Goal: Information Seeking & Learning: Check status

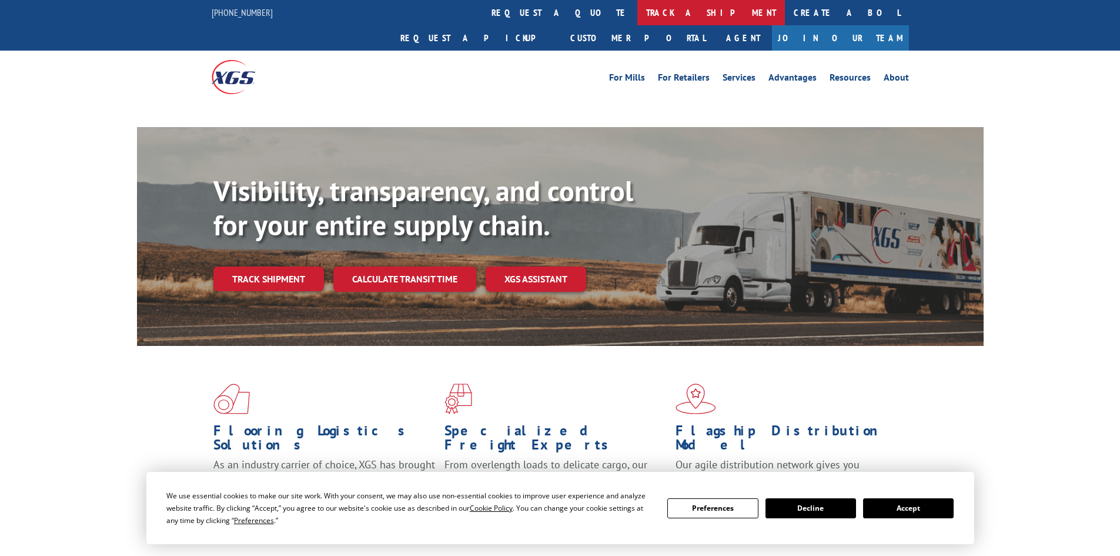
click at [637, 11] on link "track a shipment" at bounding box center [711, 12] width 148 height 25
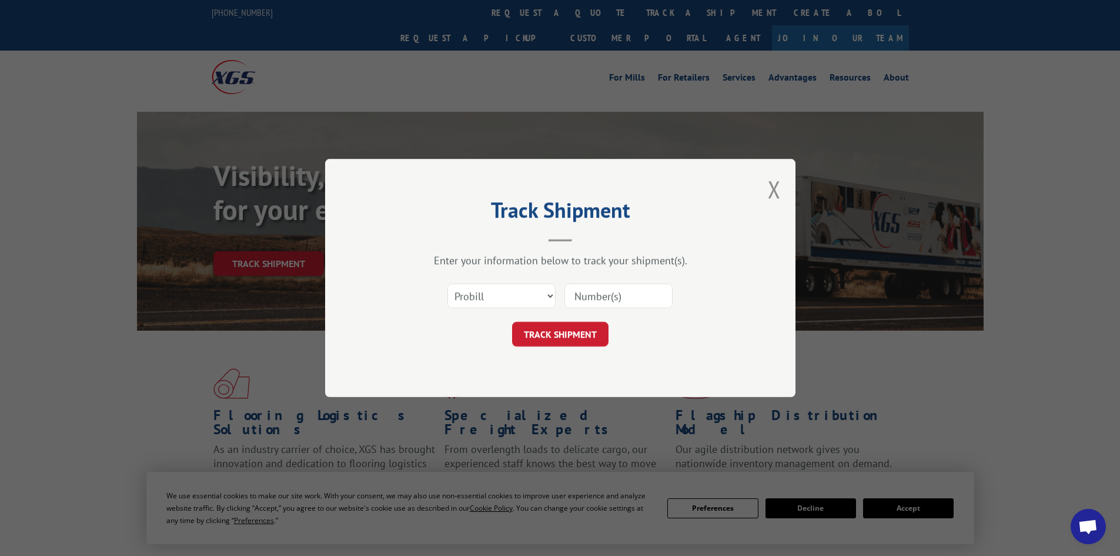
click at [503, 299] on select "Select category... Probill BOL PO" at bounding box center [501, 295] width 108 height 25
select select "bol"
click at [447, 283] on select "Select category... Probill BOL PO" at bounding box center [501, 295] width 108 height 25
click at [572, 297] on input at bounding box center [618, 295] width 108 height 25
paste input "5461969"
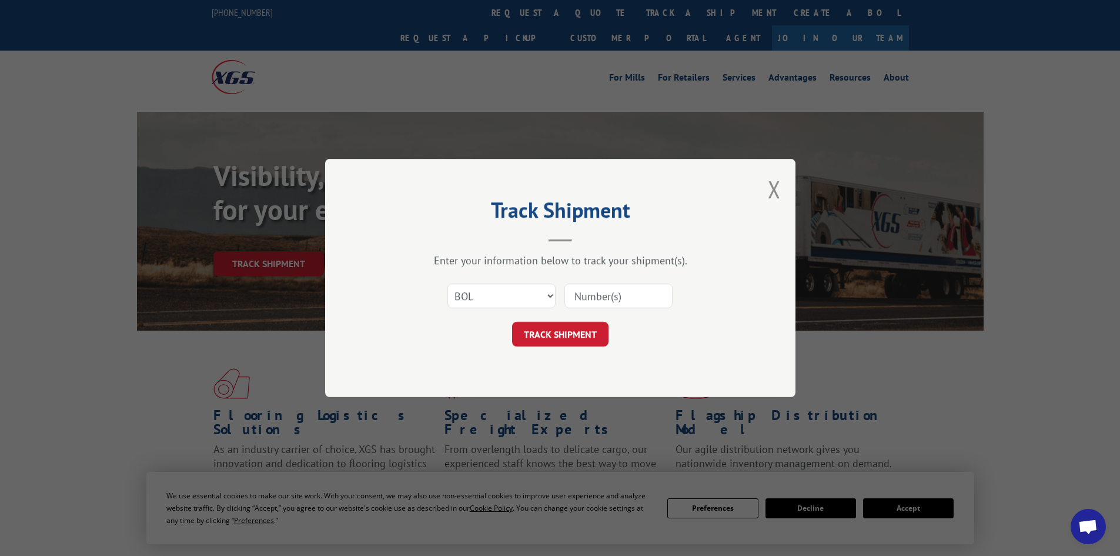
type input "5461969"
click button "TRACK SHIPMENT" at bounding box center [560, 334] width 96 height 25
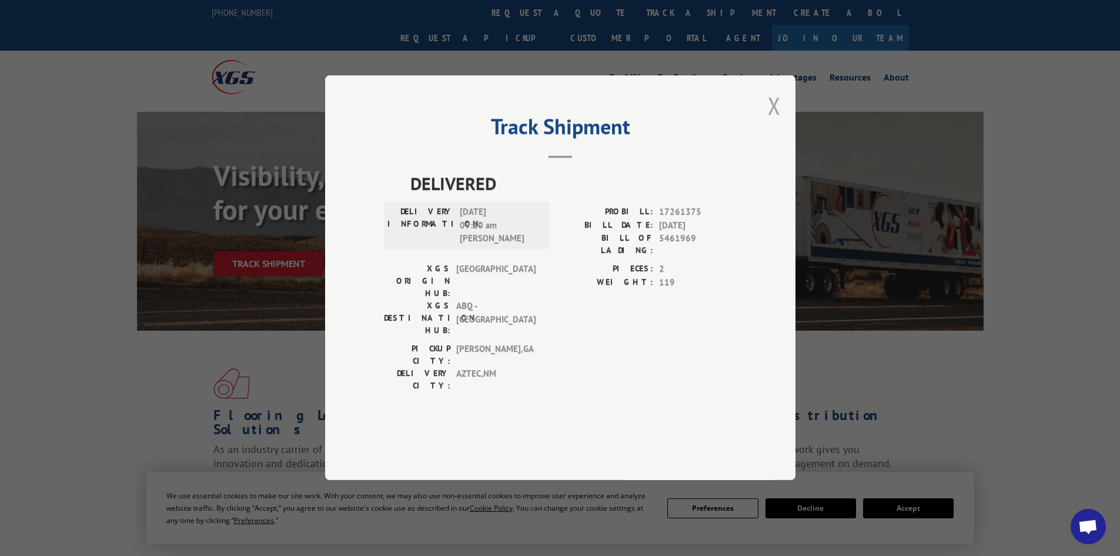
drag, startPoint x: 771, startPoint y: 140, endPoint x: 654, endPoint y: 68, distance: 137.8
click at [770, 121] on button "Close modal" at bounding box center [774, 105] width 13 height 31
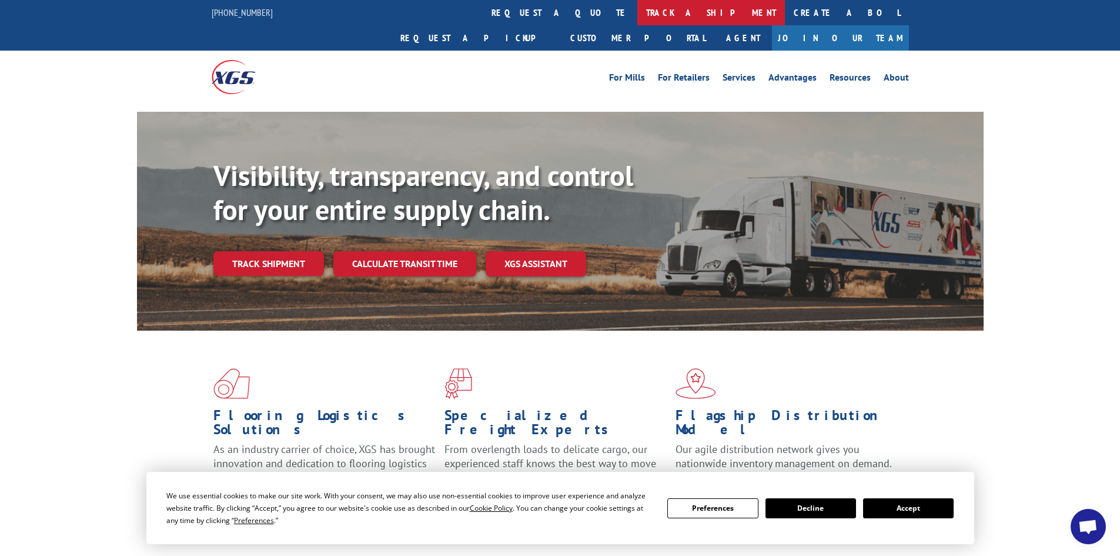
click at [637, 6] on link "track a shipment" at bounding box center [711, 12] width 148 height 25
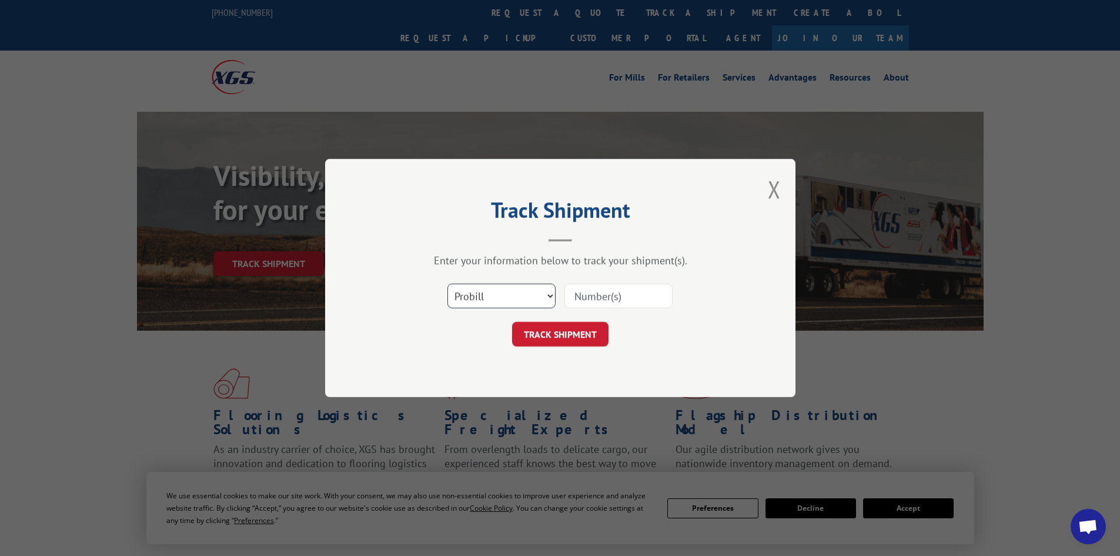
click at [495, 294] on select "Select category... Probill BOL PO" at bounding box center [501, 295] width 108 height 25
select select "bol"
click at [447, 283] on select "Select category... Probill BOL PO" at bounding box center [501, 295] width 108 height 25
click at [593, 300] on input at bounding box center [618, 295] width 108 height 25
paste input "7039069"
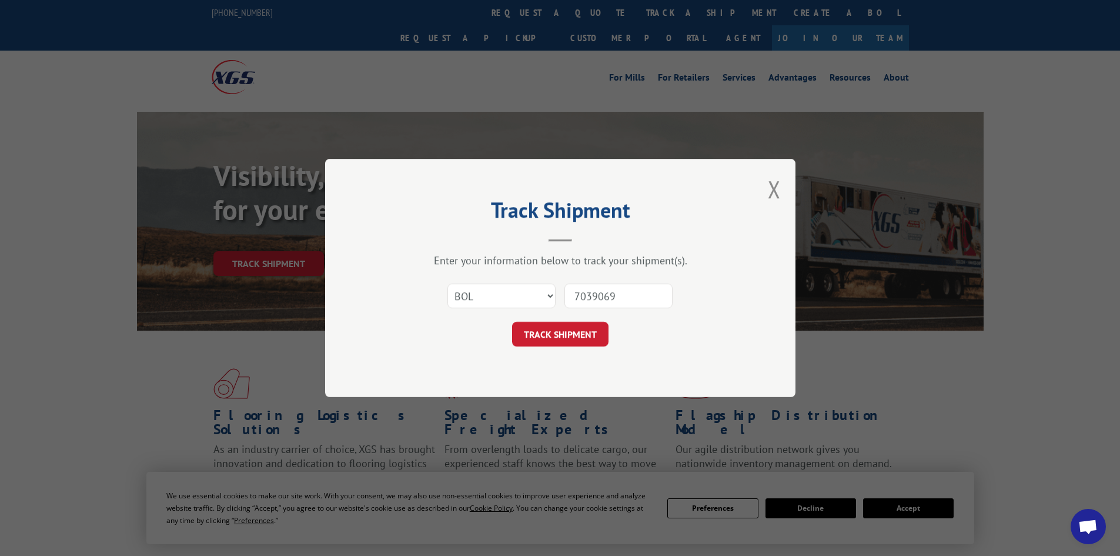
type input "7039069"
click at [512, 322] on button "TRACK SHIPMENT" at bounding box center [560, 334] width 96 height 25
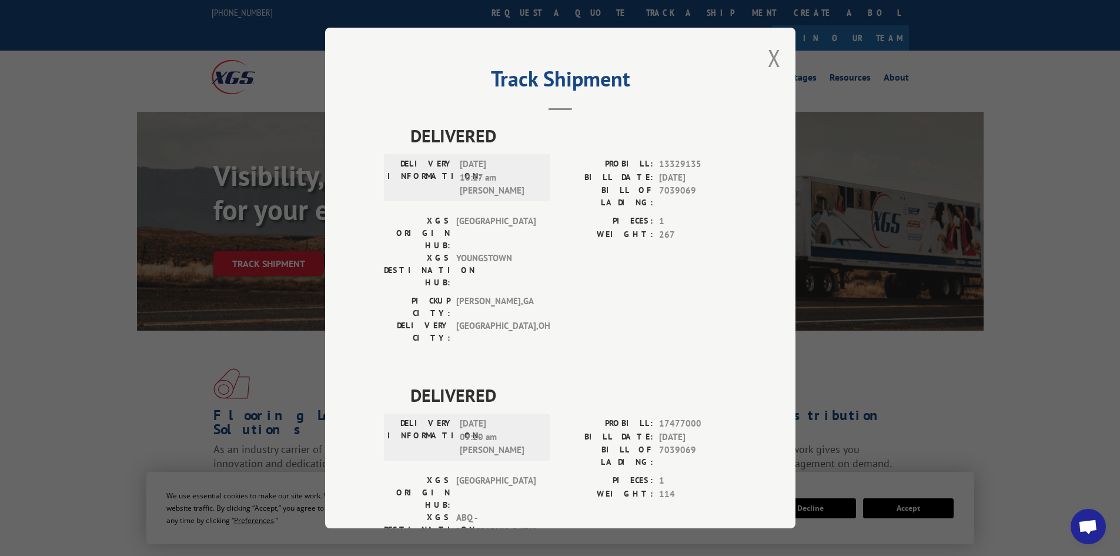
click at [768, 62] on button "Close modal" at bounding box center [774, 57] width 13 height 31
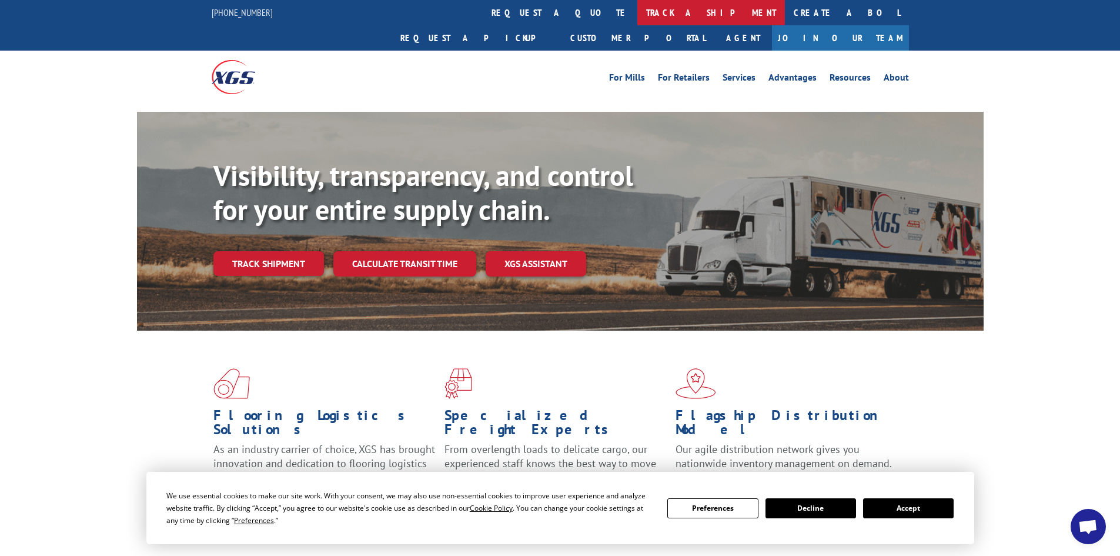
click at [637, 7] on link "track a shipment" at bounding box center [711, 12] width 148 height 25
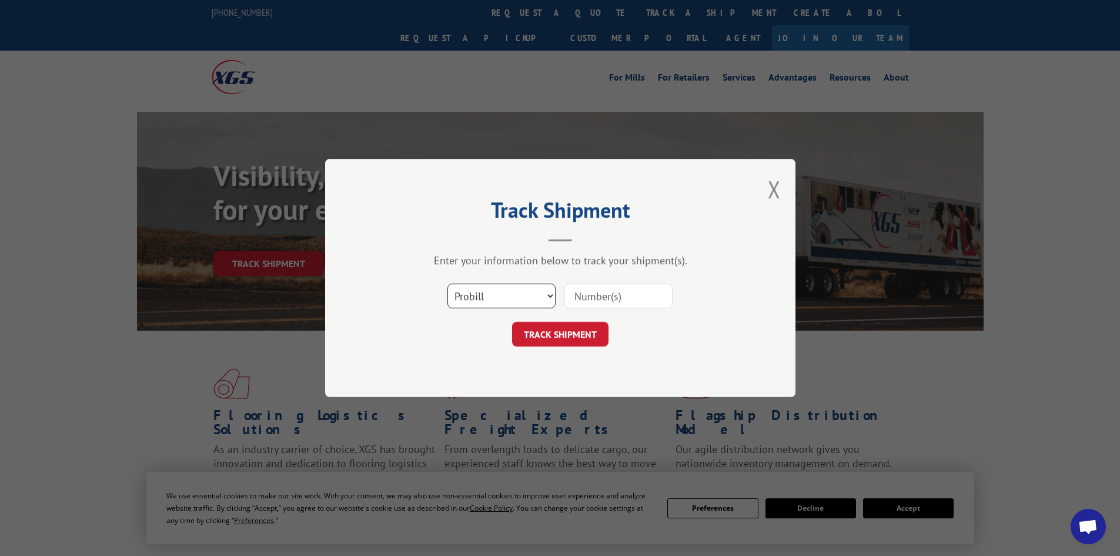
drag, startPoint x: 507, startPoint y: 296, endPoint x: 517, endPoint y: 294, distance: 10.3
click at [517, 296] on select "Select category... Probill BOL PO" at bounding box center [501, 295] width 108 height 25
select select "bol"
click at [447, 283] on select "Select category... Probill BOL PO" at bounding box center [501, 295] width 108 height 25
click at [592, 297] on input at bounding box center [618, 295] width 108 height 25
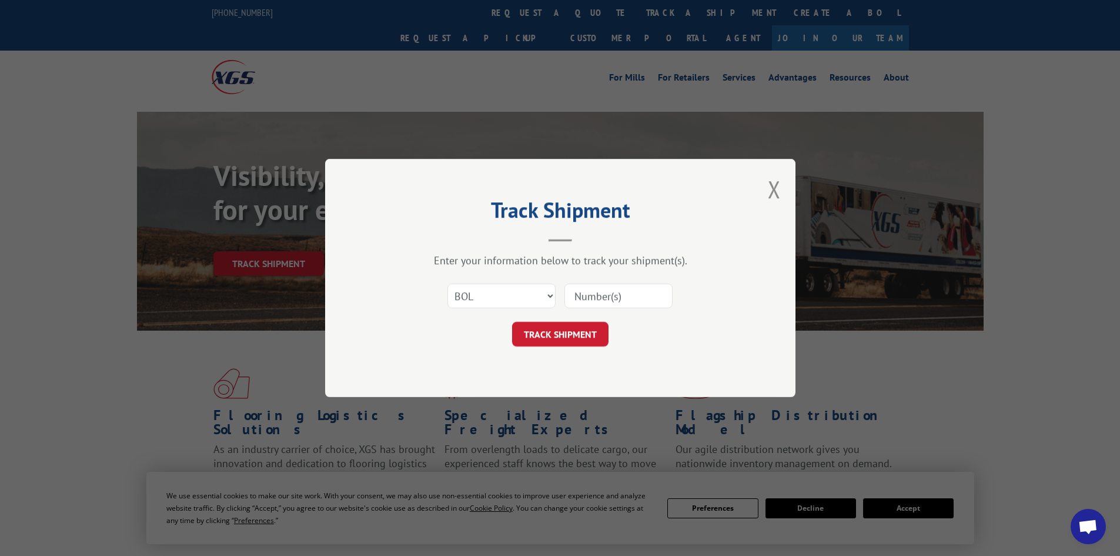
paste input "5476684"
type input "5476684"
click at [512, 322] on button "TRACK SHIPMENT" at bounding box center [560, 334] width 96 height 25
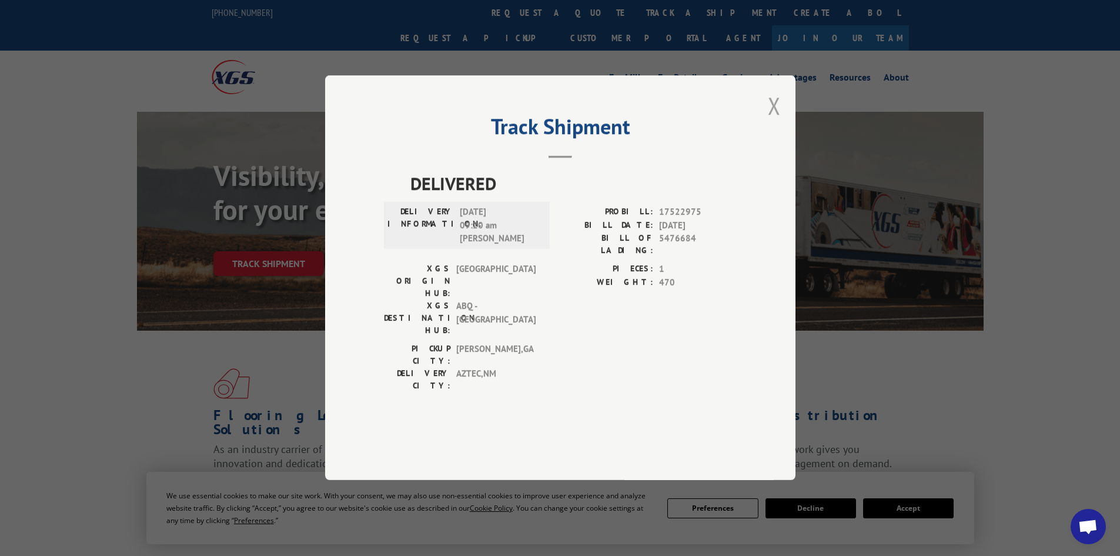
click at [769, 121] on button "Close modal" at bounding box center [774, 105] width 13 height 31
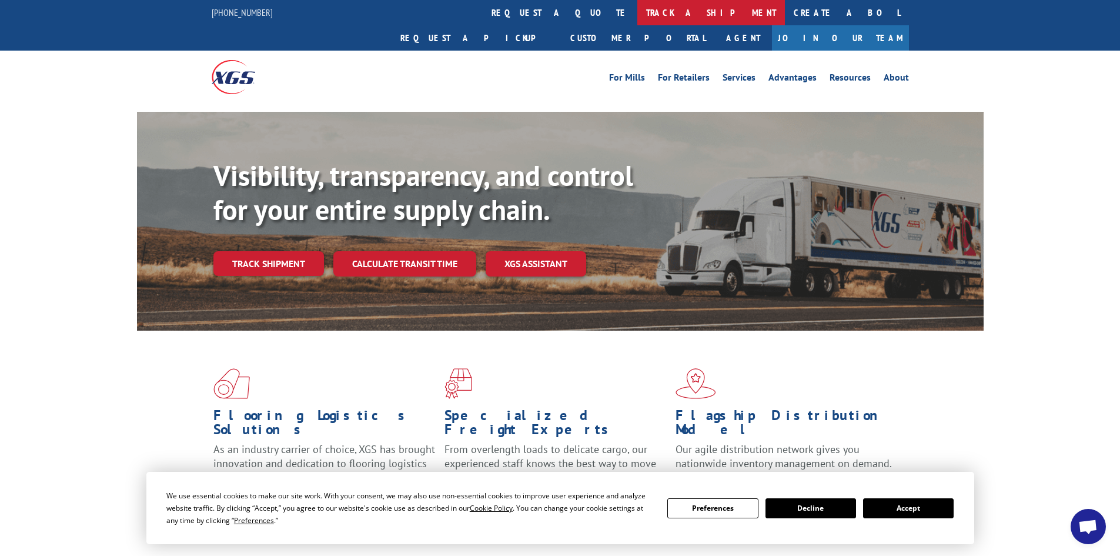
click at [637, 10] on link "track a shipment" at bounding box center [711, 12] width 148 height 25
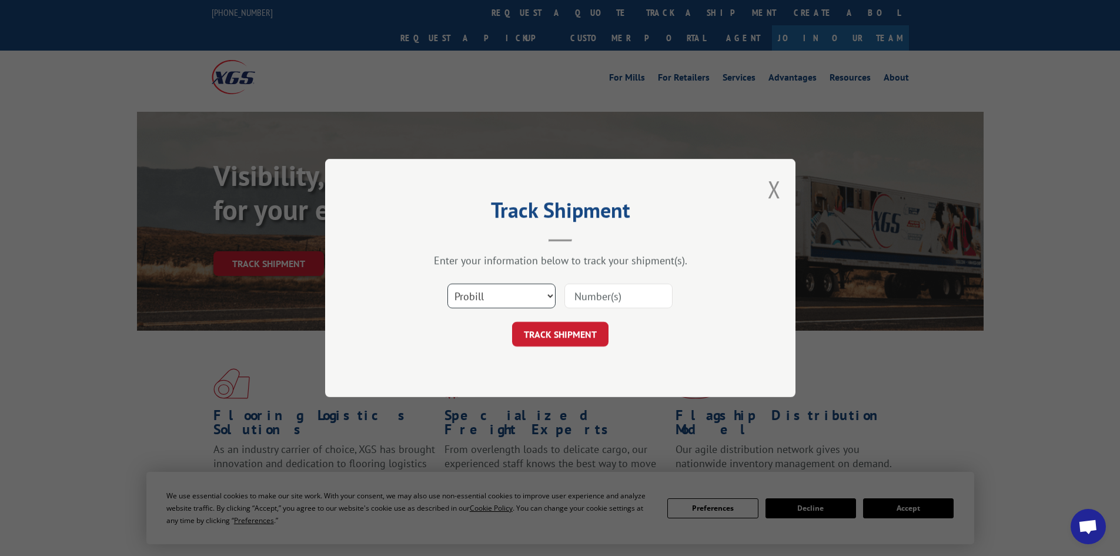
click at [493, 298] on select "Select category... Probill BOL PO" at bounding box center [501, 295] width 108 height 25
select select "bol"
click at [447, 283] on select "Select category... Probill BOL PO" at bounding box center [501, 295] width 108 height 25
click at [610, 293] on input at bounding box center [618, 295] width 108 height 25
paste input "5470563"
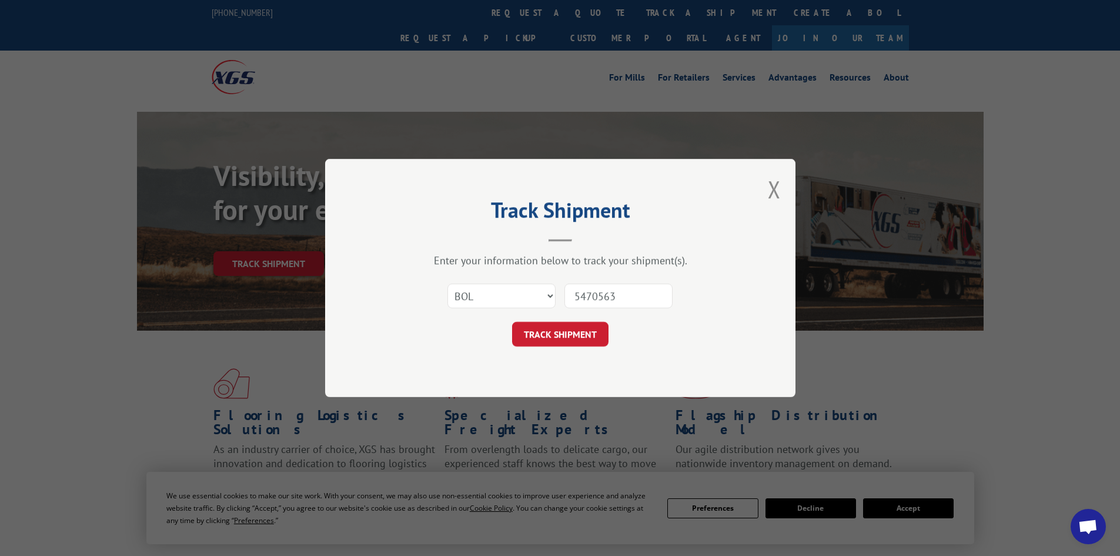
type input "5470563"
click at [512, 322] on button "TRACK SHIPMENT" at bounding box center [560, 334] width 96 height 25
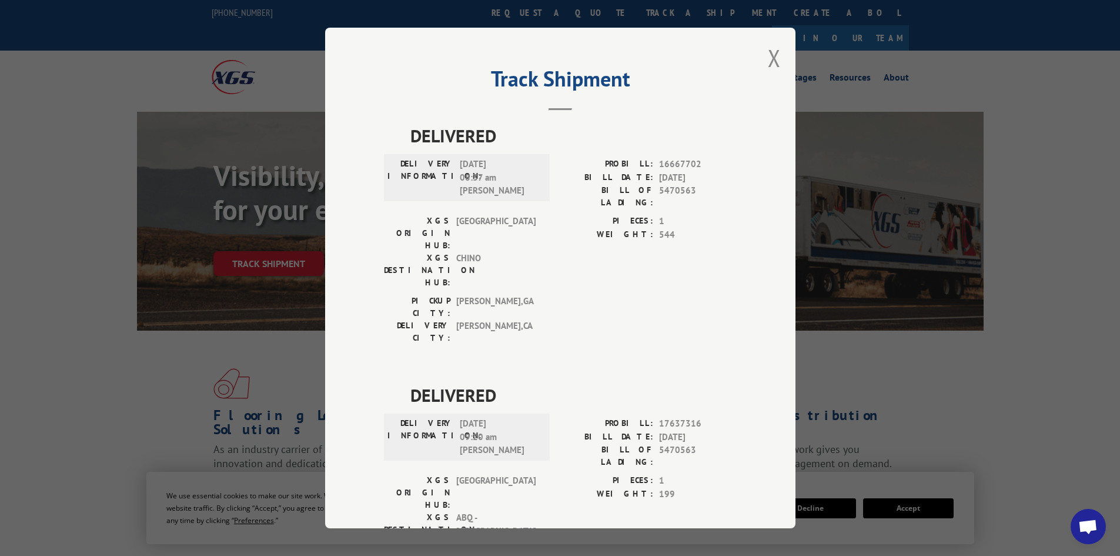
scroll to position [31, 0]
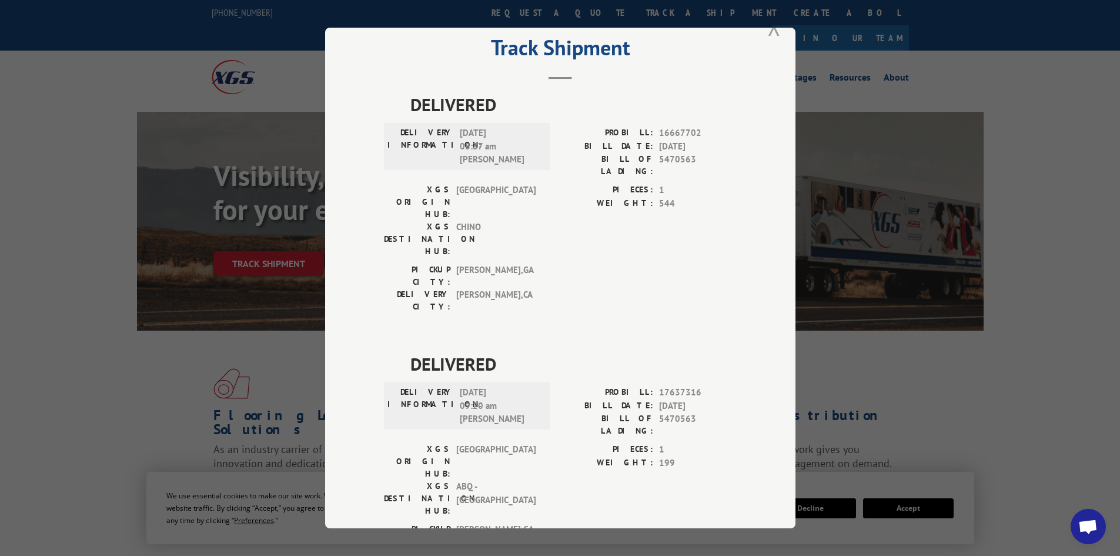
click at [770, 32] on button "Close modal" at bounding box center [774, 26] width 13 height 31
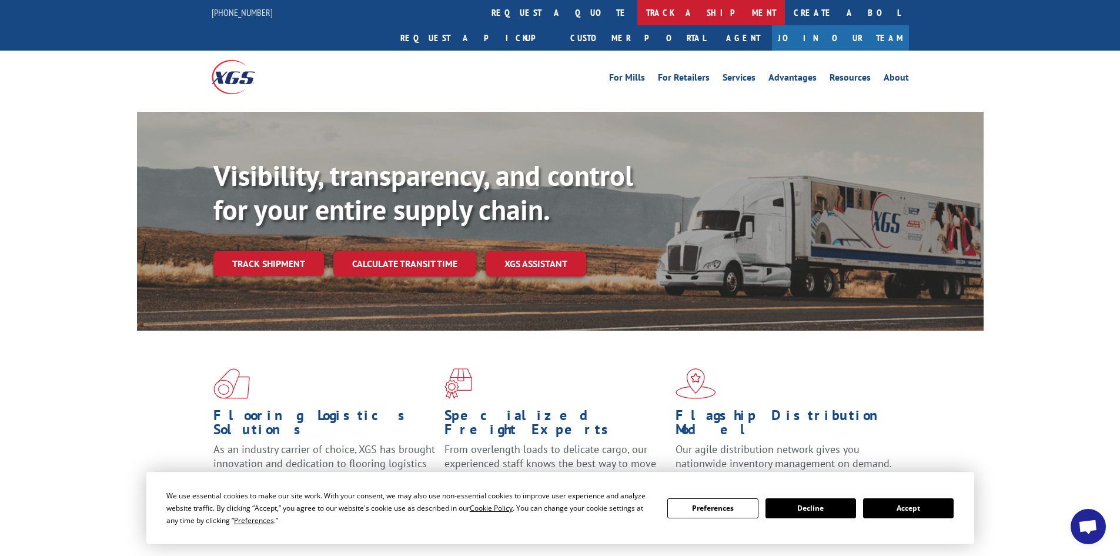
click at [637, 14] on link "track a shipment" at bounding box center [711, 12] width 148 height 25
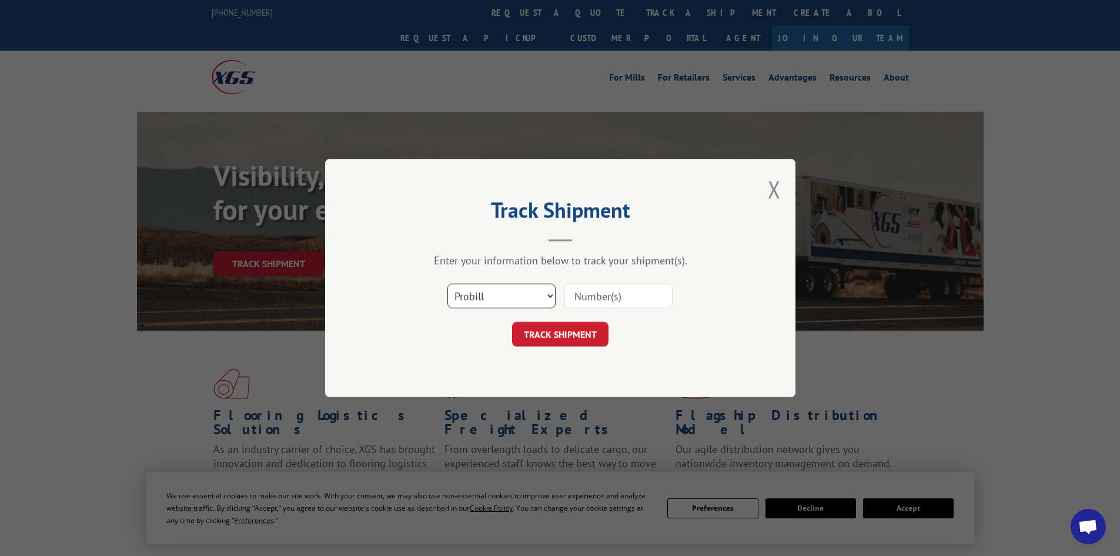
click at [476, 300] on select "Select category... Probill BOL PO" at bounding box center [501, 295] width 108 height 25
select select "bol"
click at [447, 283] on select "Select category... Probill BOL PO" at bounding box center [501, 295] width 108 height 25
click at [613, 301] on input at bounding box center [618, 295] width 108 height 25
paste input "5474736"
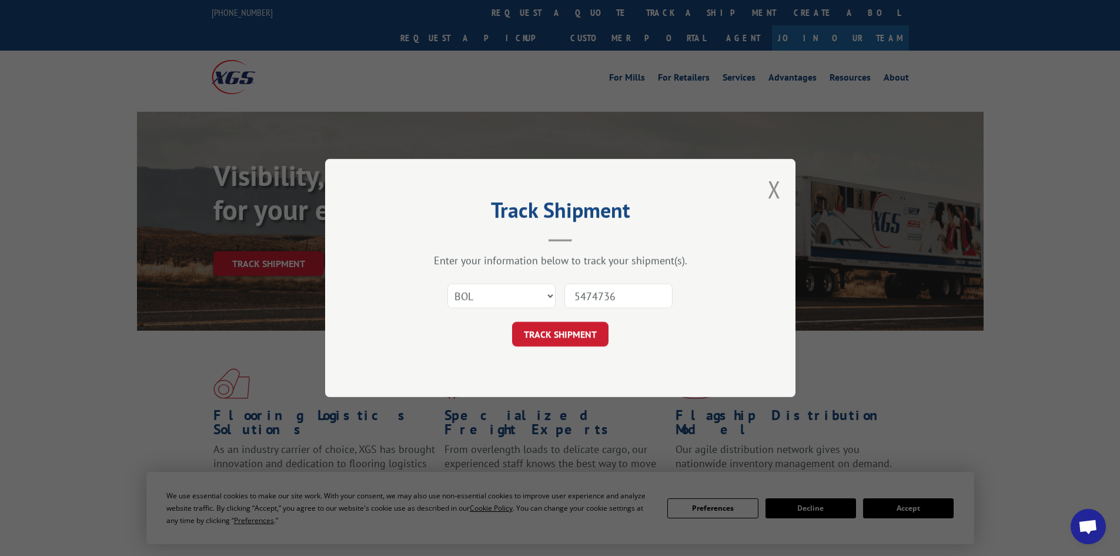
type input "5474736"
click at [512, 322] on button "TRACK SHIPMENT" at bounding box center [560, 334] width 96 height 25
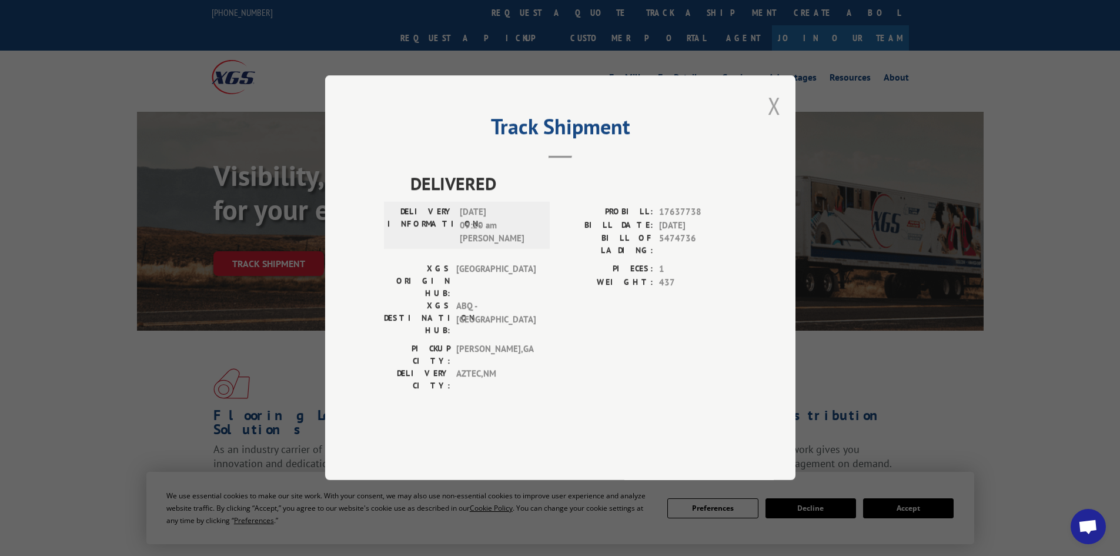
click at [771, 121] on button "Close modal" at bounding box center [774, 105] width 13 height 31
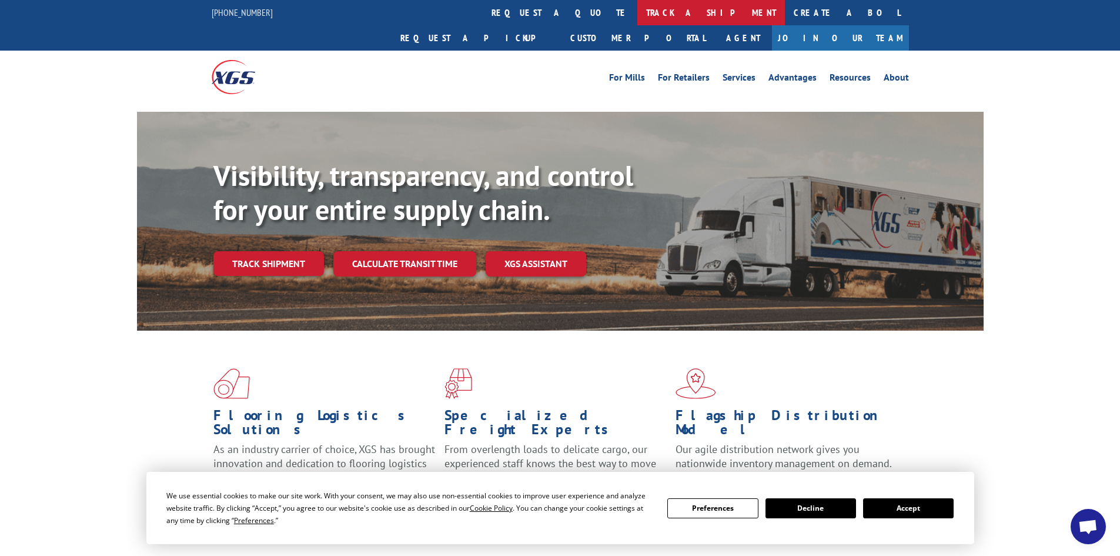
click at [637, 10] on link "track a shipment" at bounding box center [711, 12] width 148 height 25
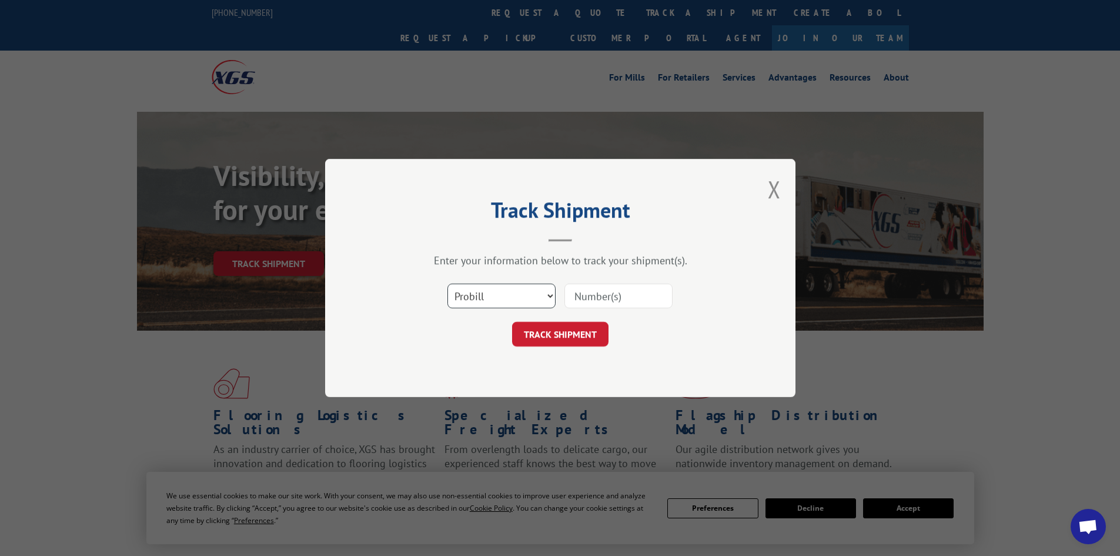
click at [520, 299] on select "Select category... Probill BOL PO" at bounding box center [501, 295] width 108 height 25
select select "bol"
click at [447, 283] on select "Select category... Probill BOL PO" at bounding box center [501, 295] width 108 height 25
click at [615, 300] on input at bounding box center [618, 295] width 108 height 25
paste input "5474736"
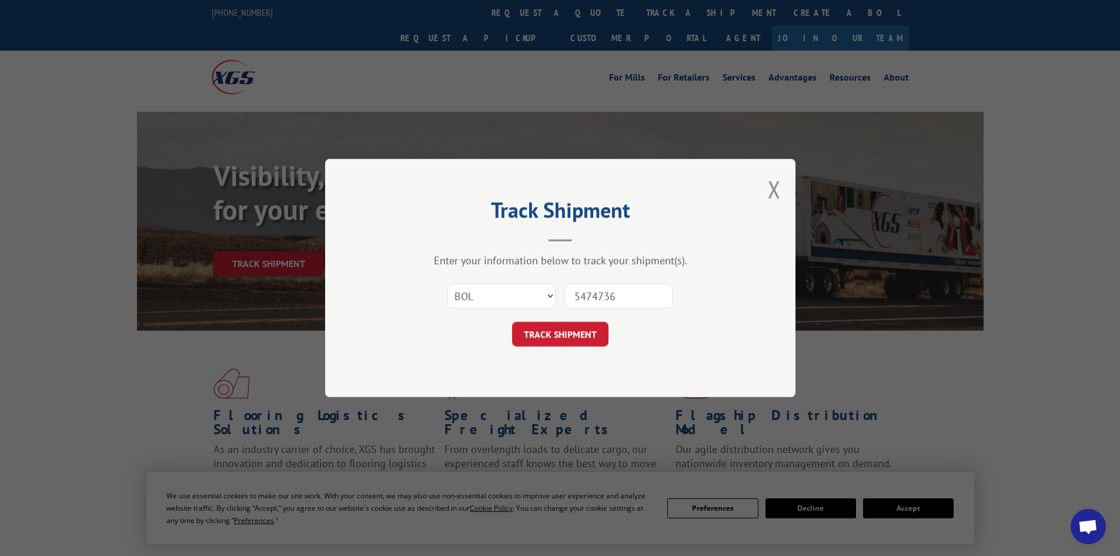
type input "5474736"
click at [512, 322] on button "TRACK SHIPMENT" at bounding box center [560, 334] width 96 height 25
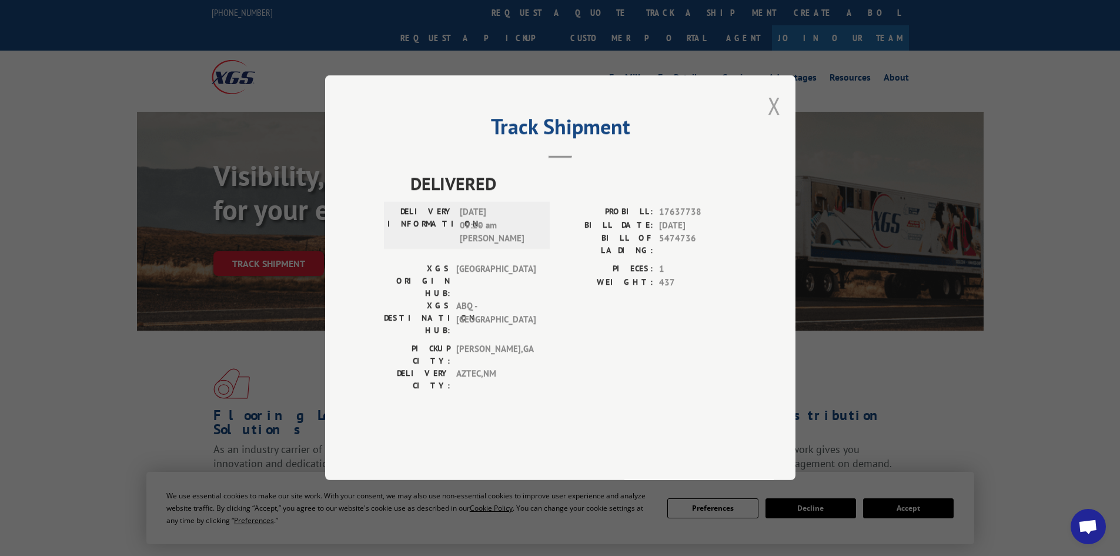
click at [777, 121] on button "Close modal" at bounding box center [774, 105] width 13 height 31
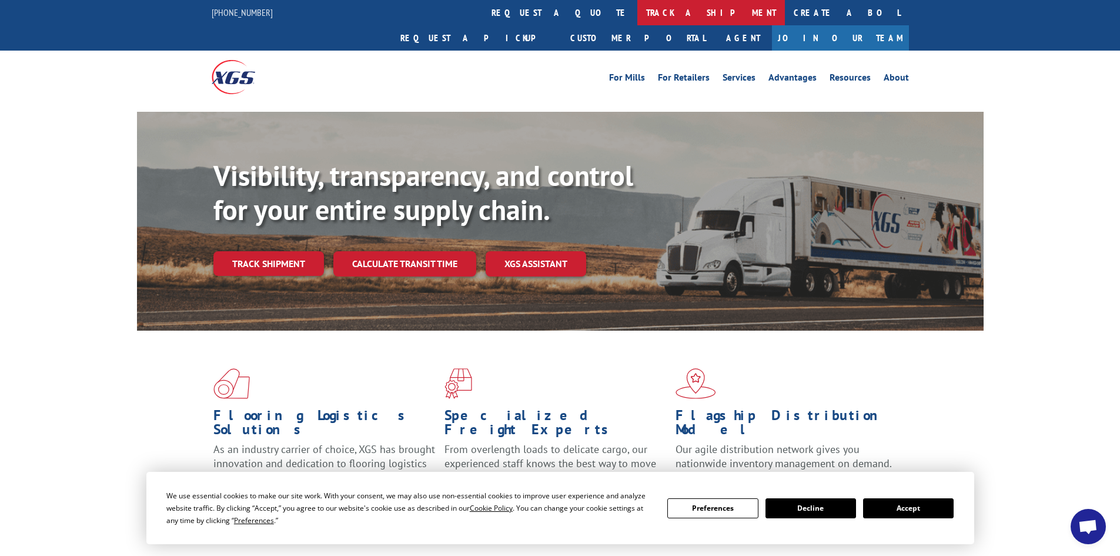
click at [637, 2] on link "track a shipment" at bounding box center [711, 12] width 148 height 25
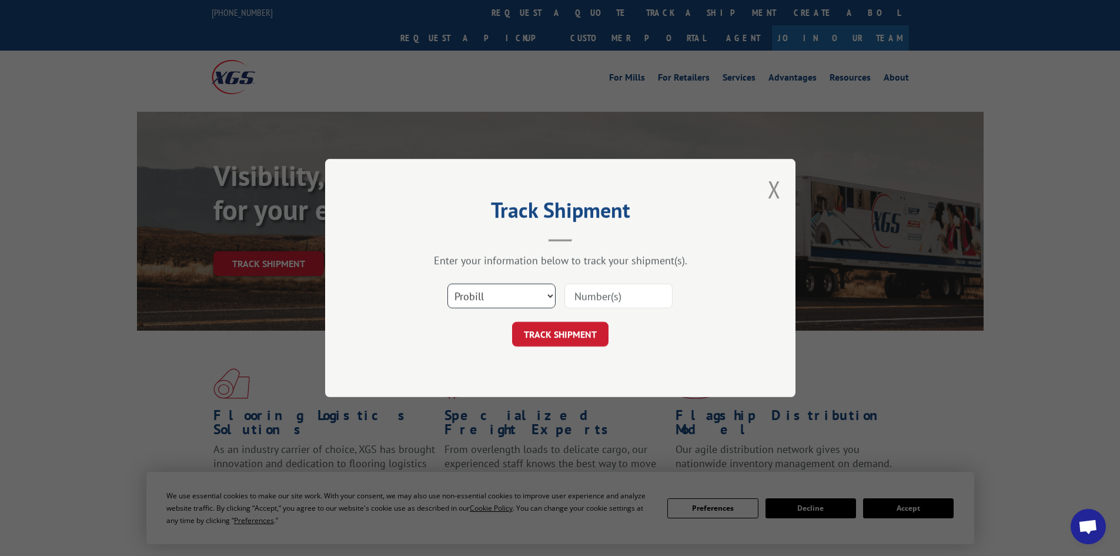
click at [508, 292] on select "Select category... Probill BOL PO" at bounding box center [501, 295] width 108 height 25
select select "bol"
click at [447, 283] on select "Select category... Probill BOL PO" at bounding box center [501, 295] width 108 height 25
click at [597, 297] on input at bounding box center [618, 295] width 108 height 25
paste input "5479124"
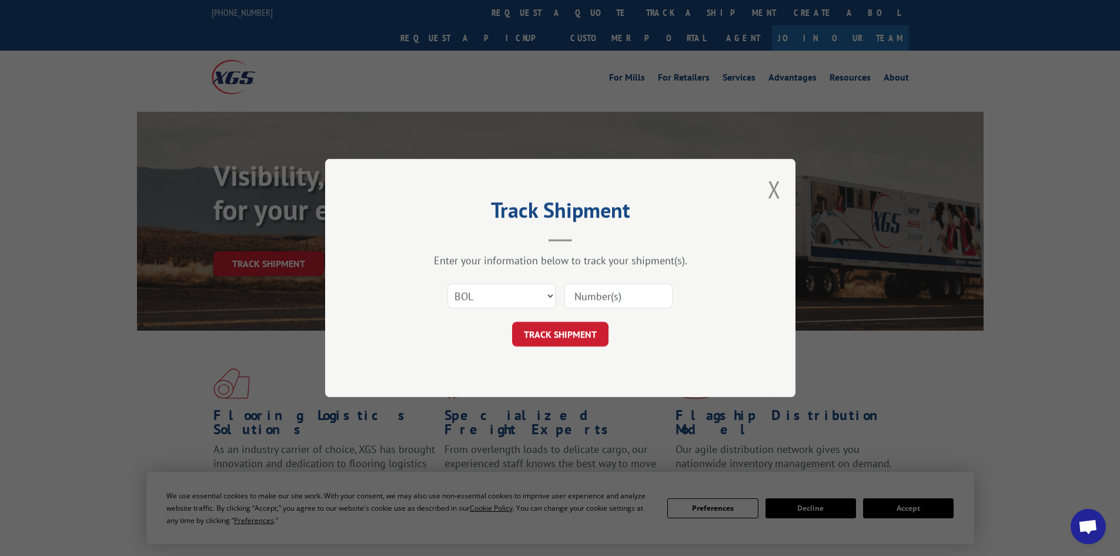
type input "5479124"
click button "TRACK SHIPMENT" at bounding box center [560, 334] width 96 height 25
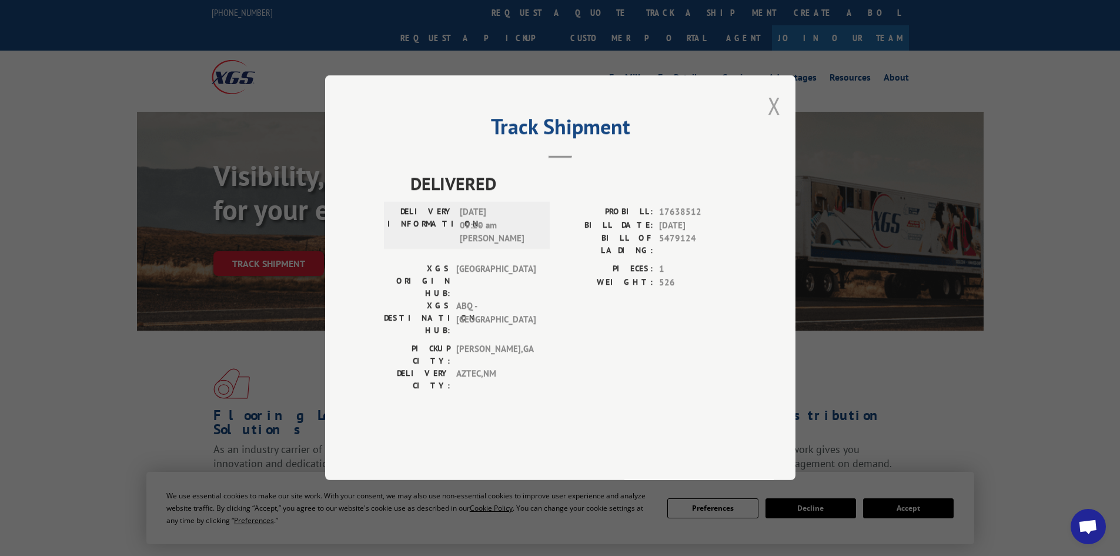
click at [779, 121] on button "Close modal" at bounding box center [774, 105] width 13 height 31
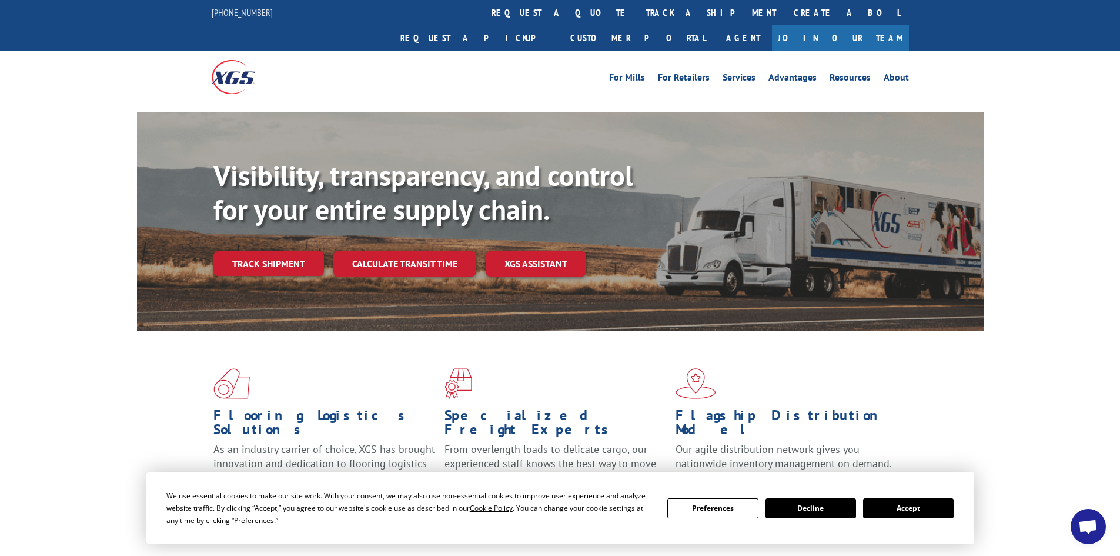
click at [637, 13] on link "track a shipment" at bounding box center [711, 12] width 148 height 25
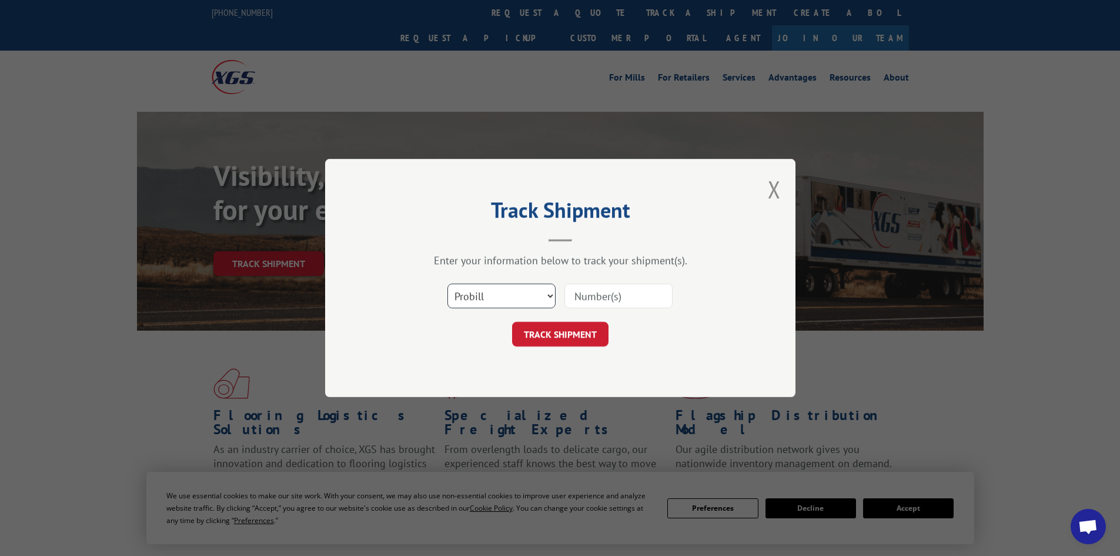
click at [495, 301] on select "Select category... Probill BOL PO" at bounding box center [501, 295] width 108 height 25
select select "bol"
click at [447, 283] on select "Select category... Probill BOL PO" at bounding box center [501, 295] width 108 height 25
click at [616, 298] on input at bounding box center [618, 295] width 108 height 25
paste input "7046228"
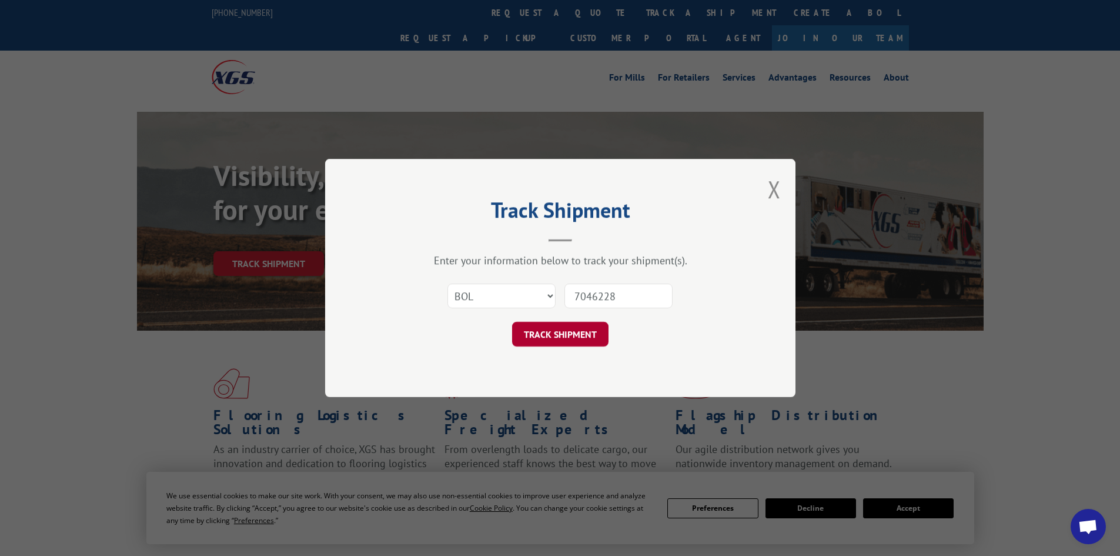
type input "7046228"
click at [586, 329] on button "TRACK SHIPMENT" at bounding box center [560, 334] width 96 height 25
